Goal: Complete application form

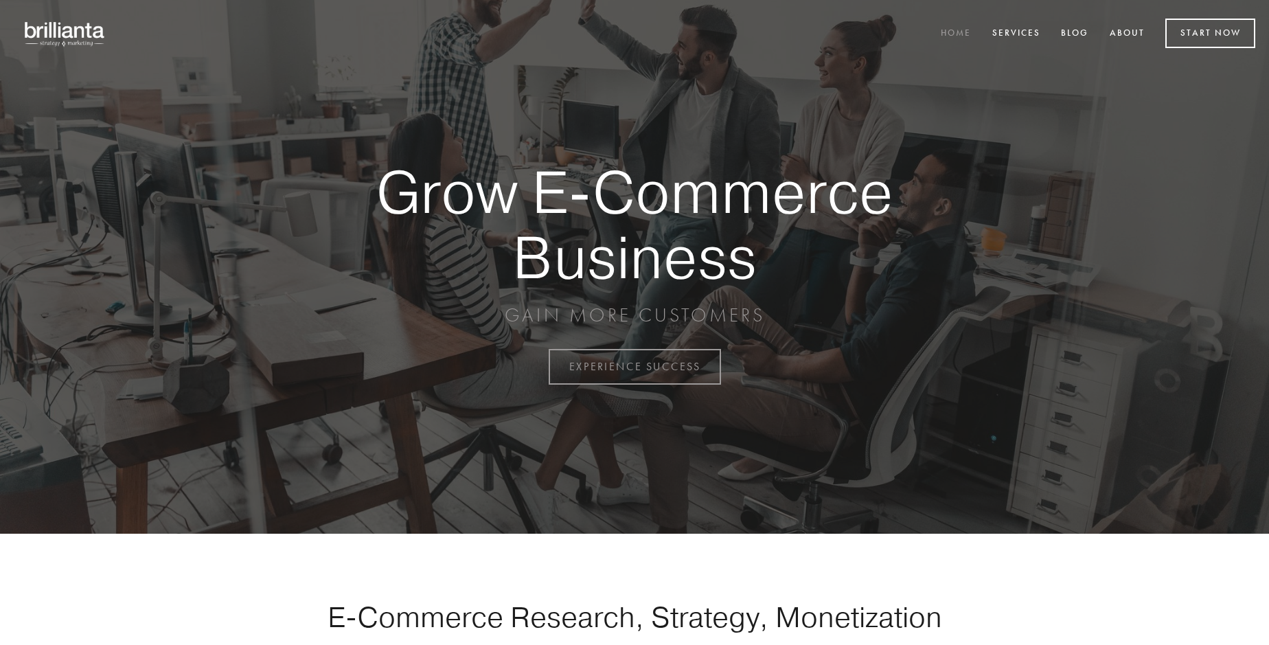
scroll to position [3600, 0]
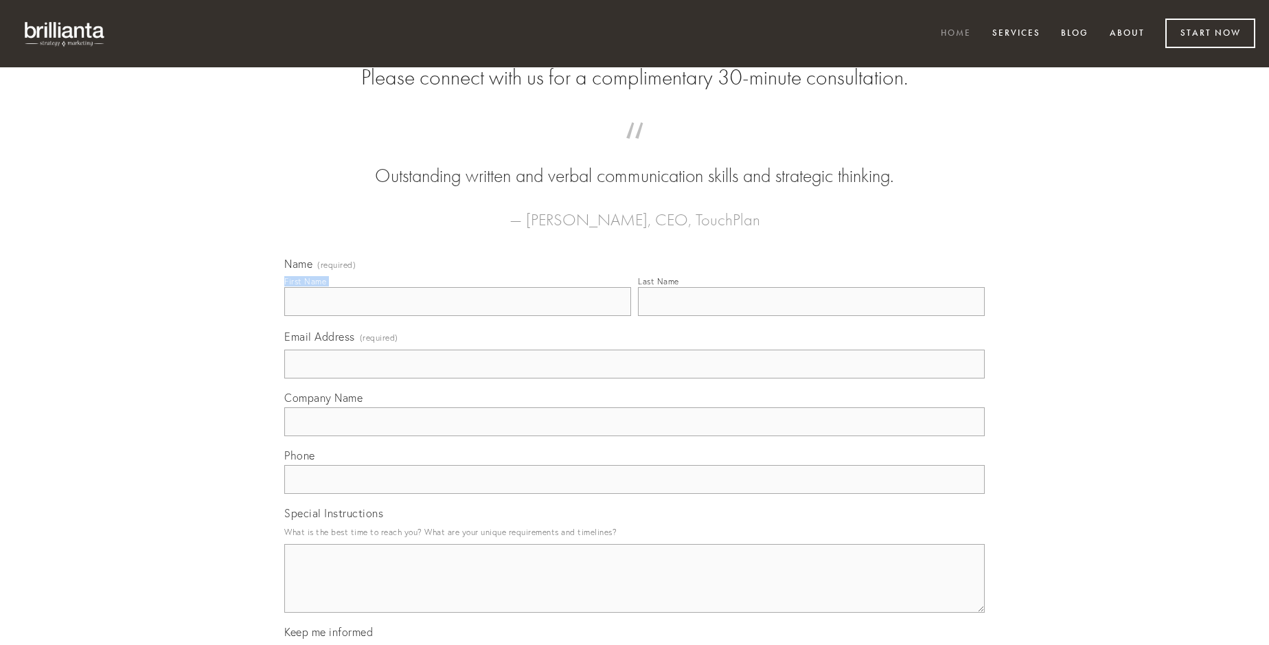
type input "[PERSON_NAME]"
click at [811, 316] on input "Last Name" at bounding box center [811, 301] width 347 height 29
type input "[PERSON_NAME]"
click at [635, 378] on input "Email Address (required)" at bounding box center [634, 364] width 700 height 29
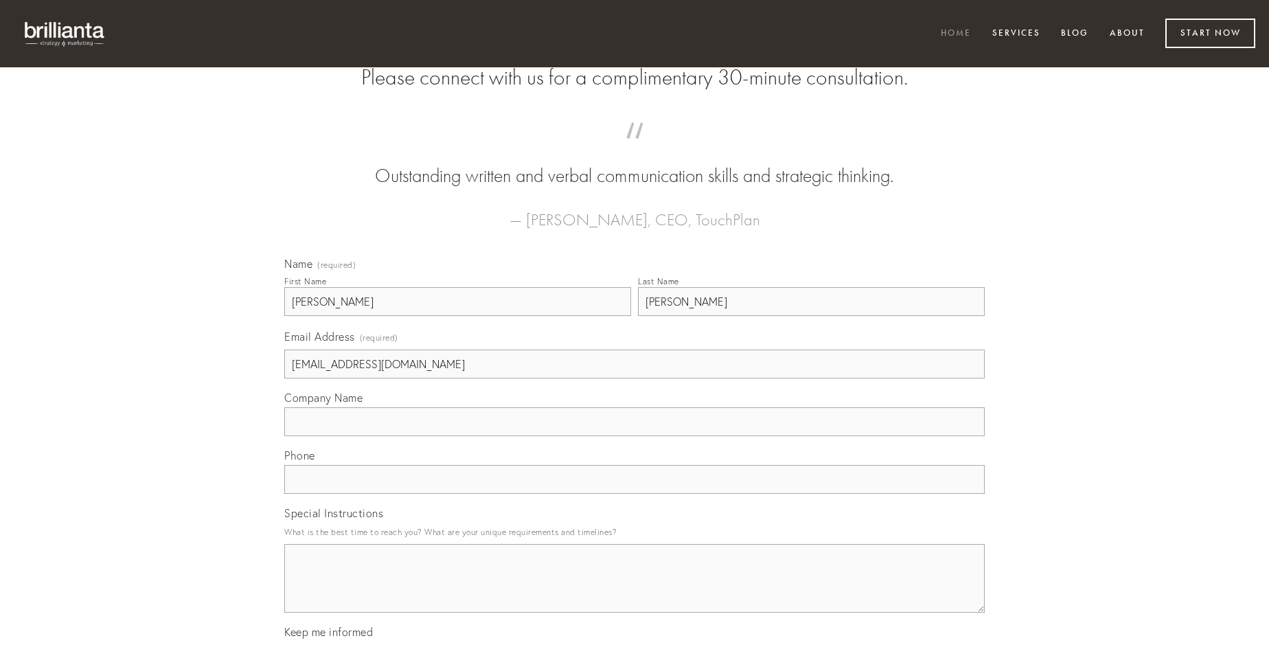
type input "[EMAIL_ADDRESS][DOMAIN_NAME]"
click at [635, 436] on input "Company Name" at bounding box center [634, 421] width 700 height 29
type input "accommodo"
click at [635, 494] on input "text" at bounding box center [634, 479] width 700 height 29
click at [635, 591] on textarea "Special Instructions" at bounding box center [634, 578] width 700 height 69
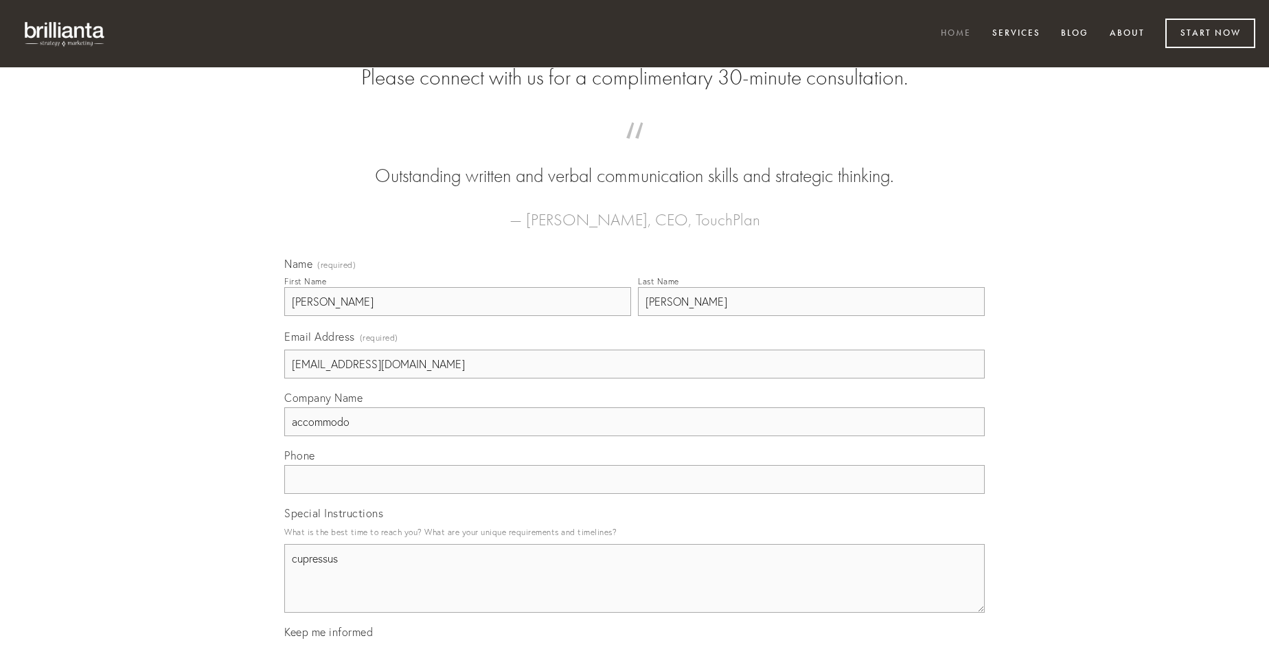
type textarea "cupressus"
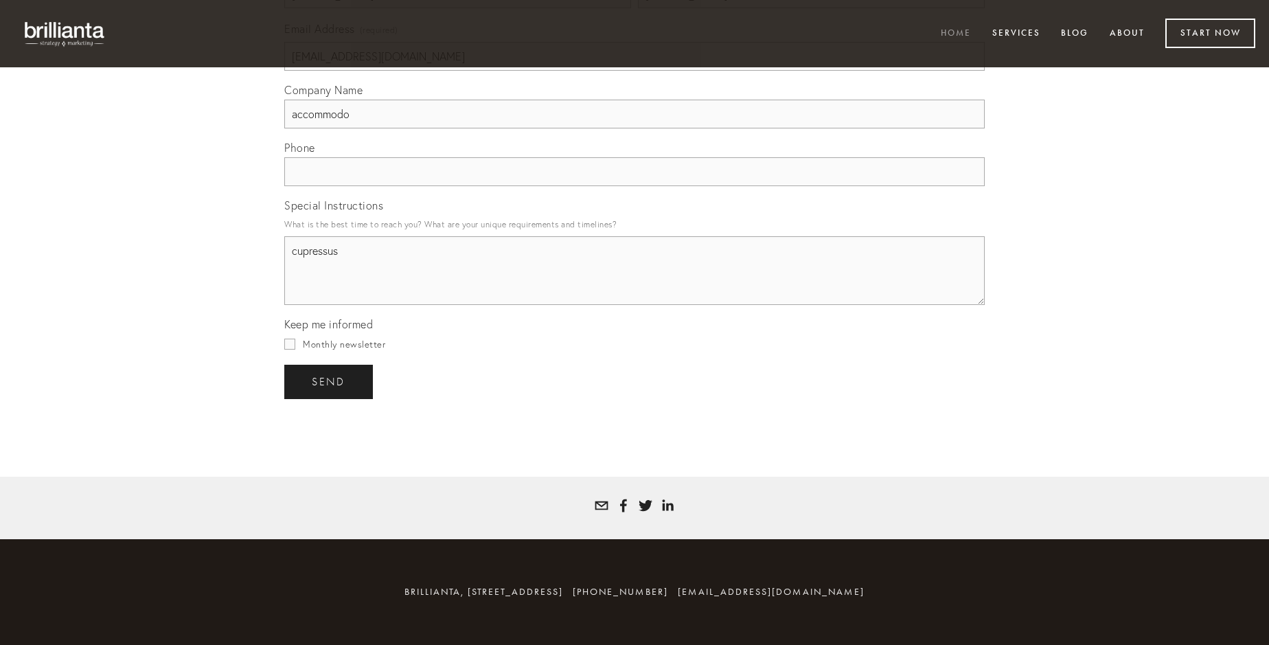
click at [330, 381] on span "send" at bounding box center [329, 382] width 34 height 12
